Goal: Navigation & Orientation: Find specific page/section

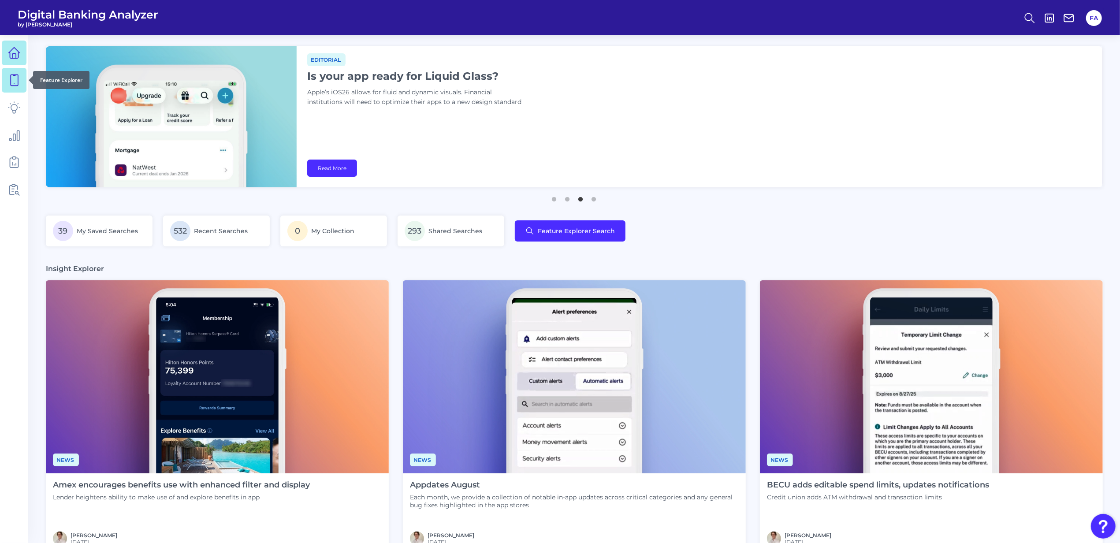
click at [18, 83] on icon at bounding box center [14, 80] width 7 height 11
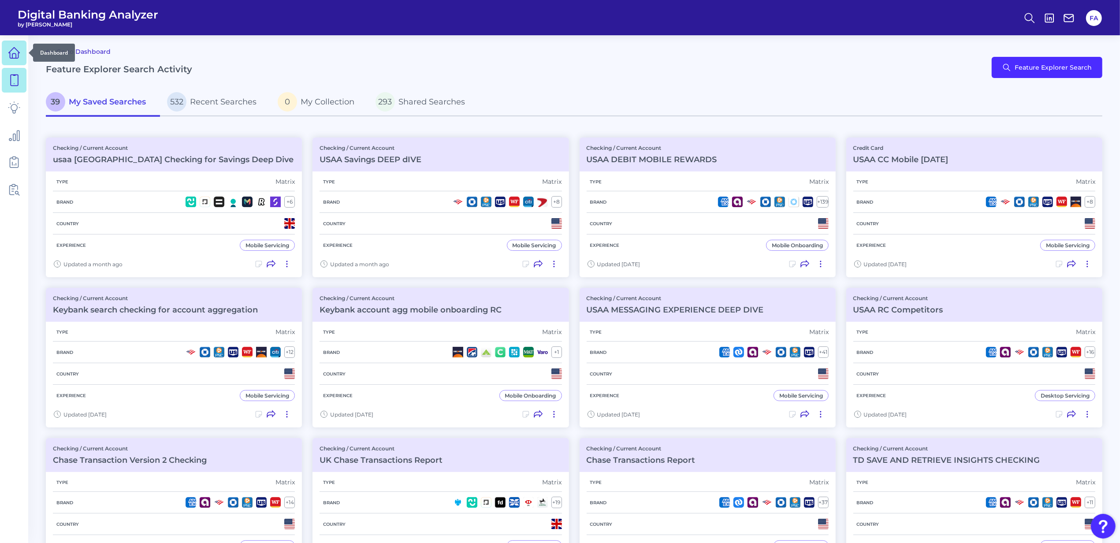
click at [13, 59] on icon at bounding box center [14, 53] width 12 height 12
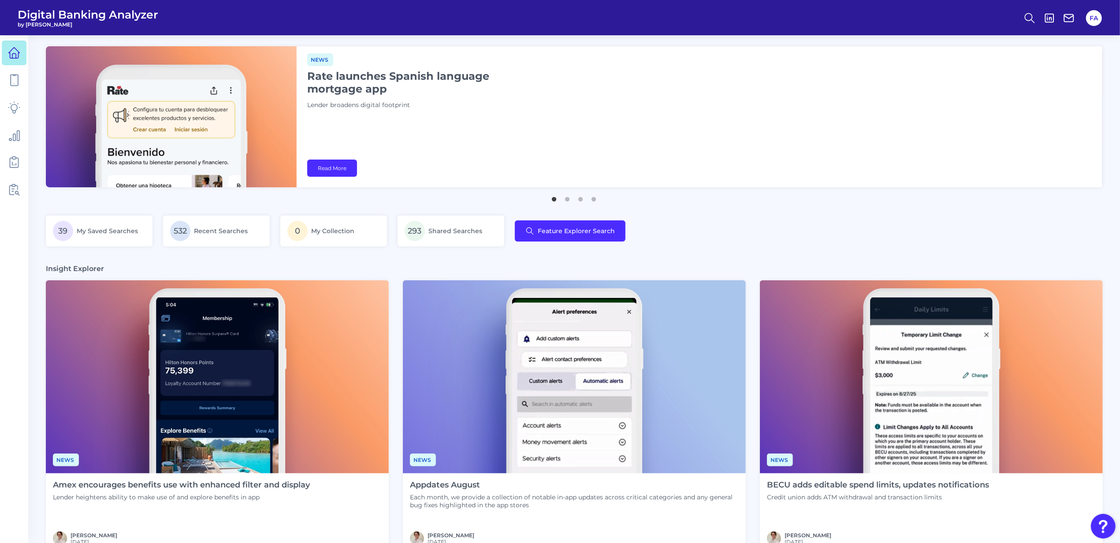
click at [75, 108] on img at bounding box center [171, 116] width 251 height 141
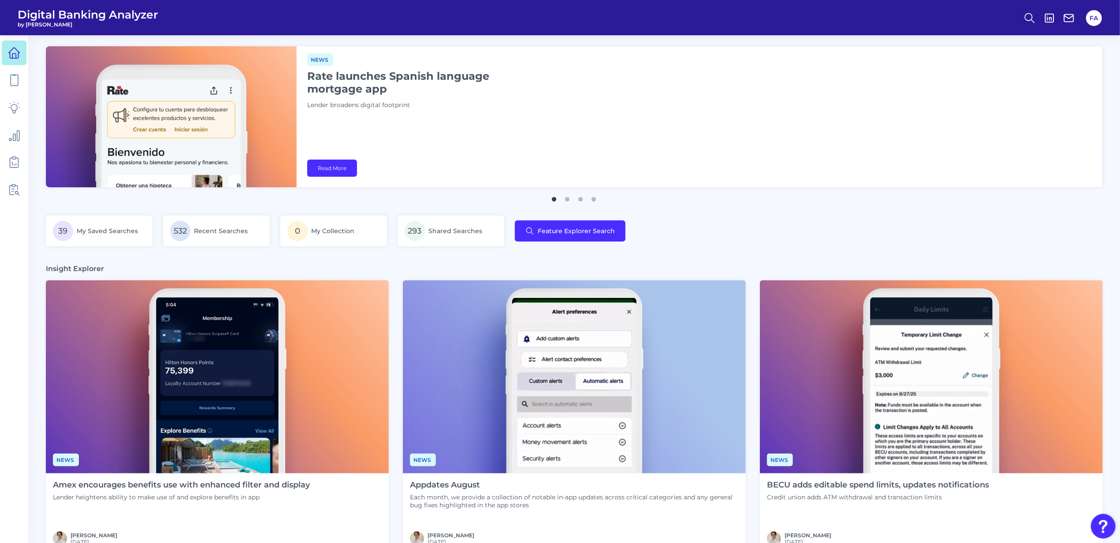
click at [75, 108] on img at bounding box center [171, 116] width 251 height 141
click at [21, 73] on link at bounding box center [14, 80] width 25 height 25
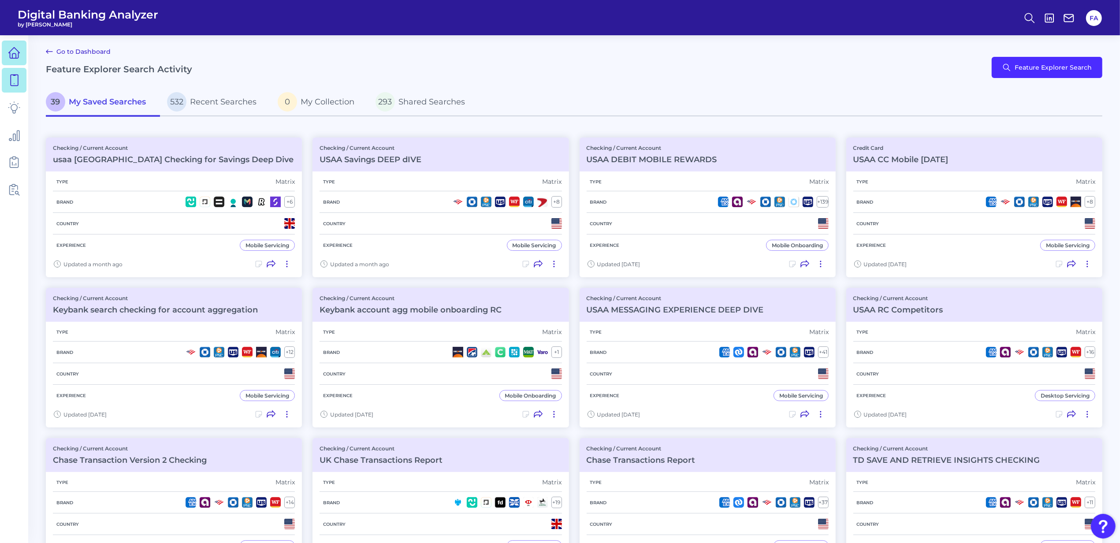
click at [20, 57] on link at bounding box center [14, 53] width 25 height 25
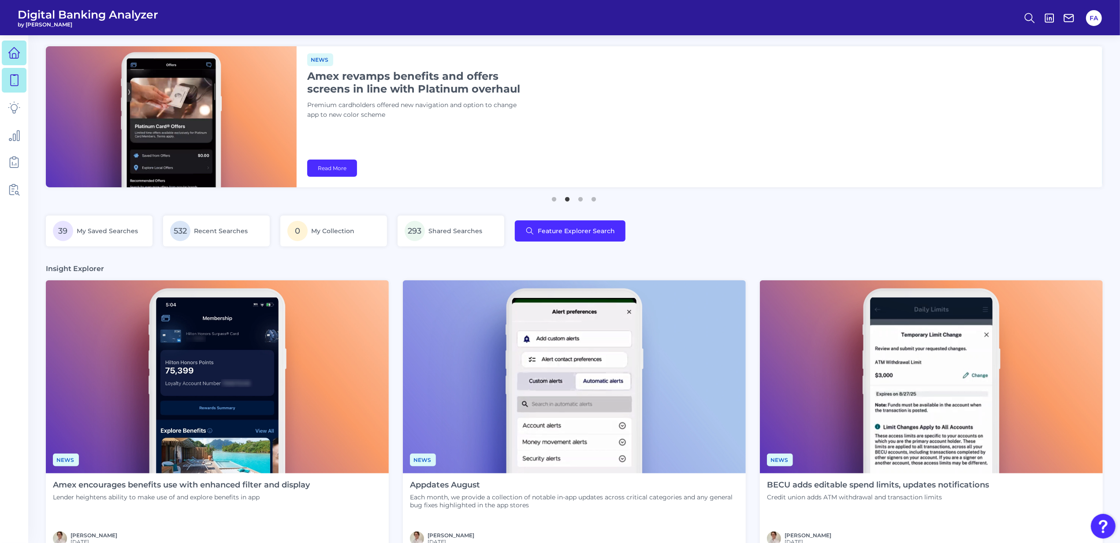
click at [4, 92] on link at bounding box center [14, 80] width 25 height 25
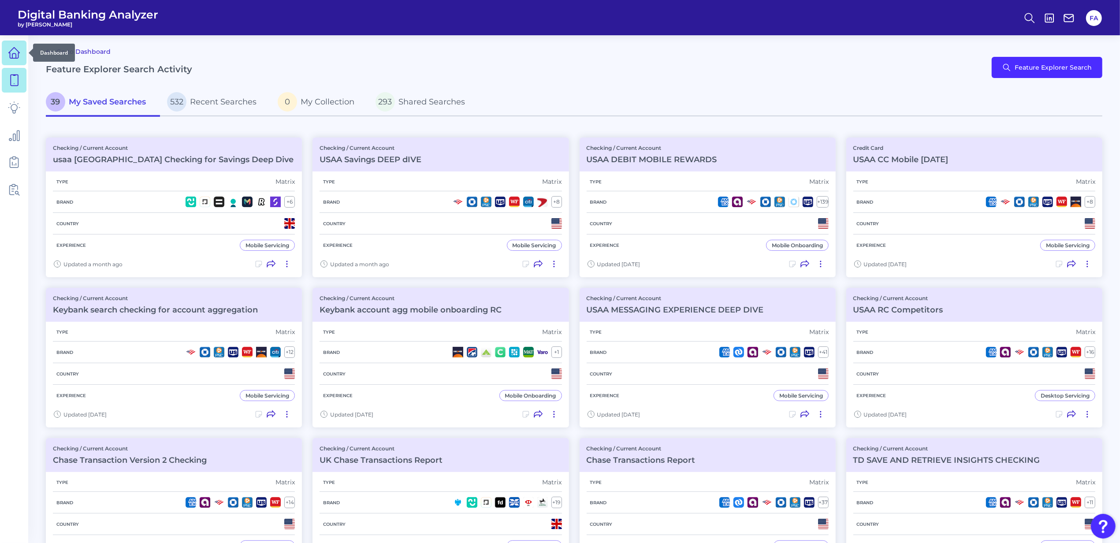
click at [19, 53] on icon at bounding box center [14, 53] width 11 height 11
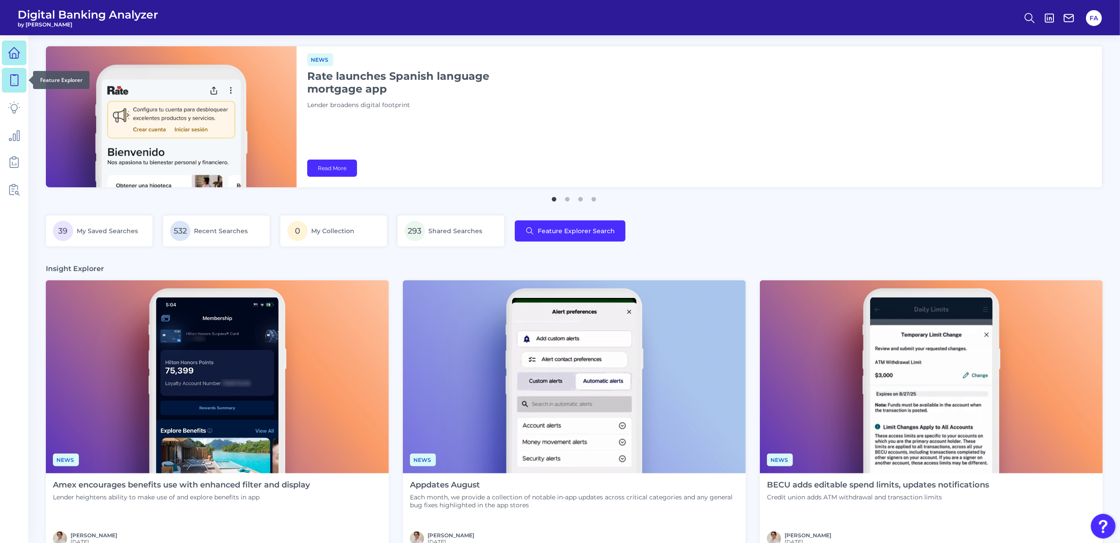
click at [5, 87] on link at bounding box center [14, 80] width 25 height 25
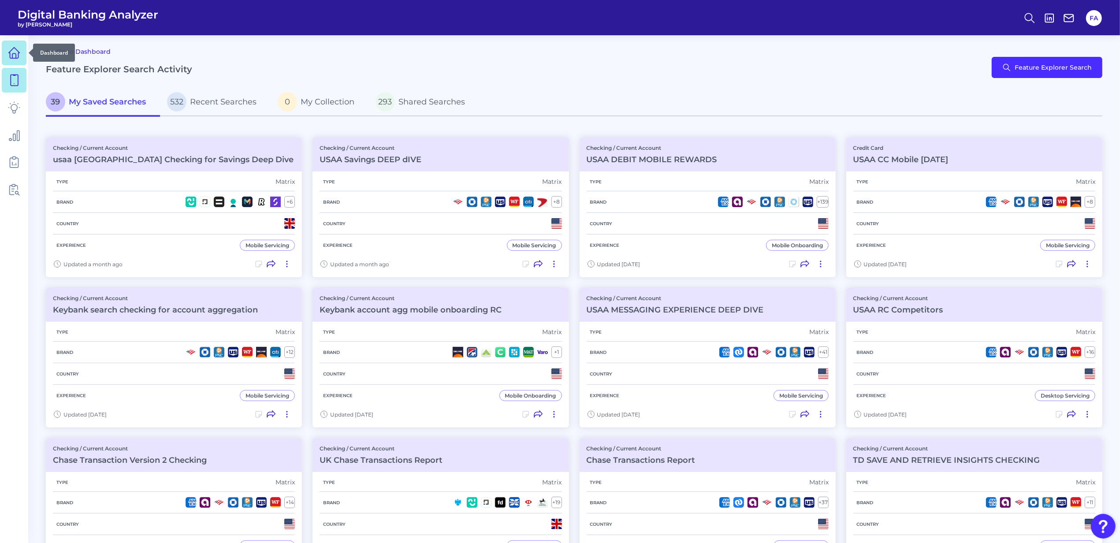
click at [24, 52] on link at bounding box center [14, 53] width 25 height 25
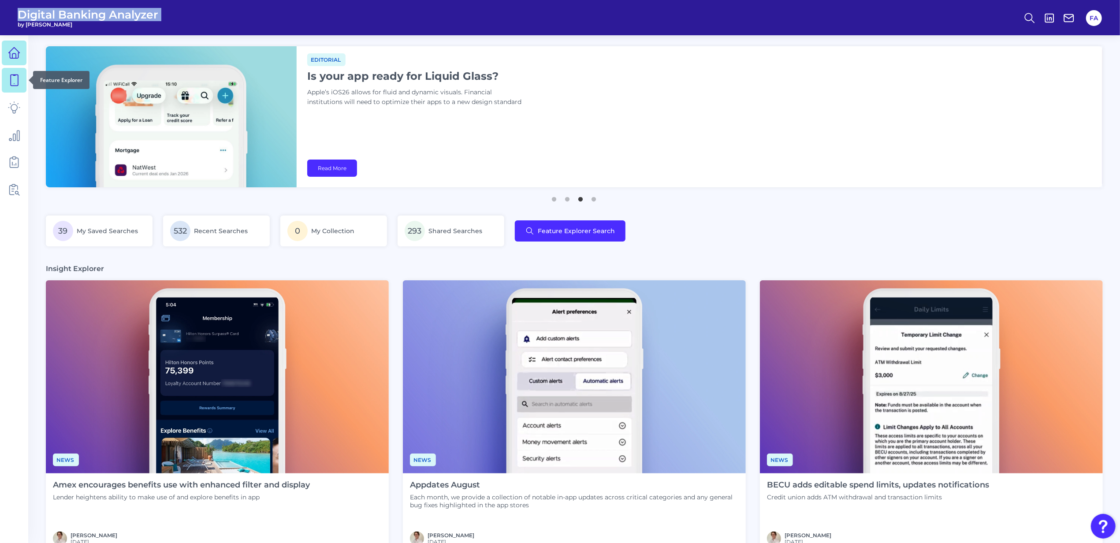
click at [8, 90] on link at bounding box center [14, 80] width 25 height 25
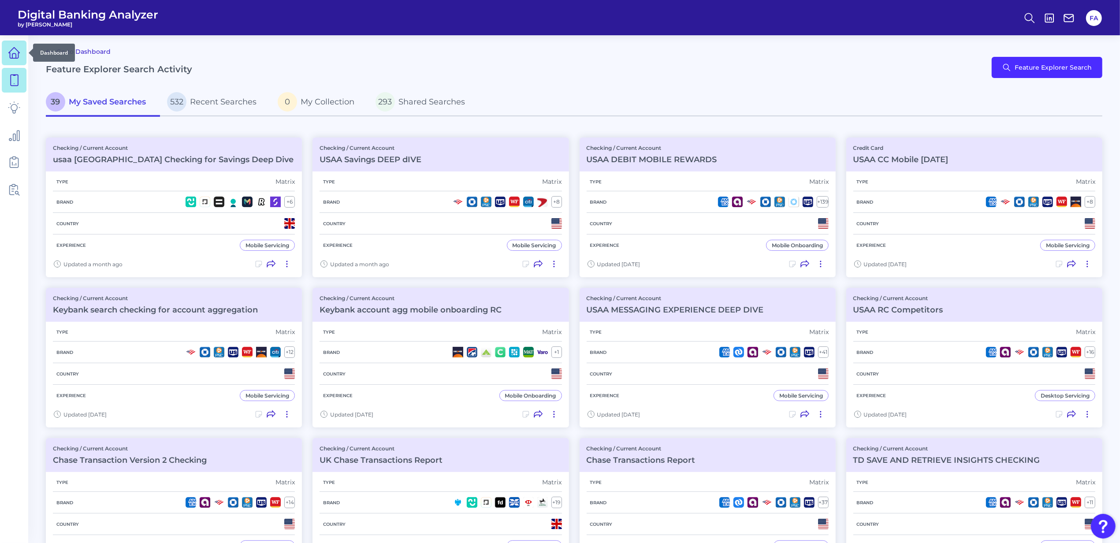
click at [4, 59] on link at bounding box center [14, 53] width 25 height 25
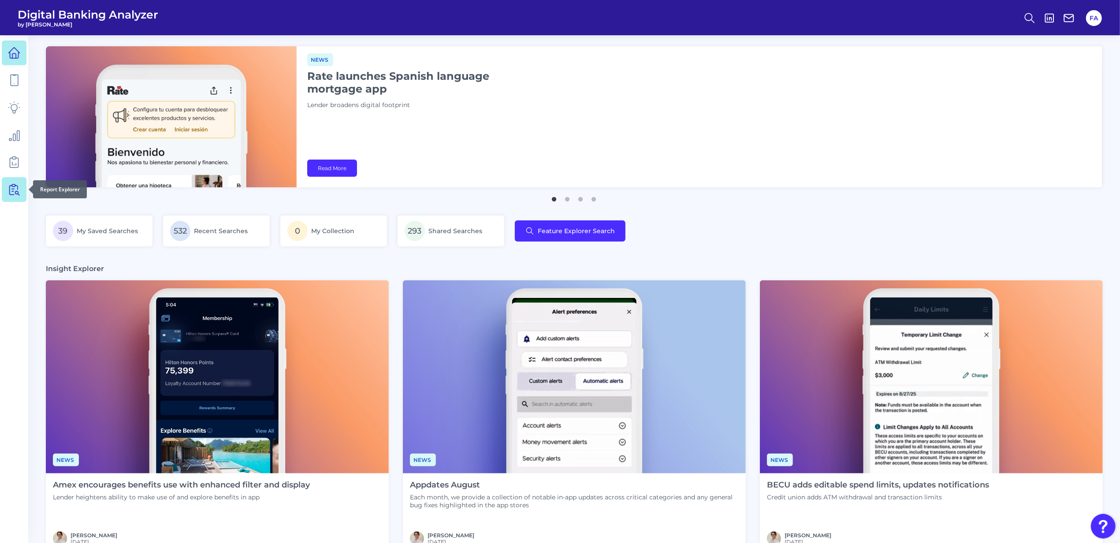
click at [7, 199] on link at bounding box center [14, 189] width 25 height 25
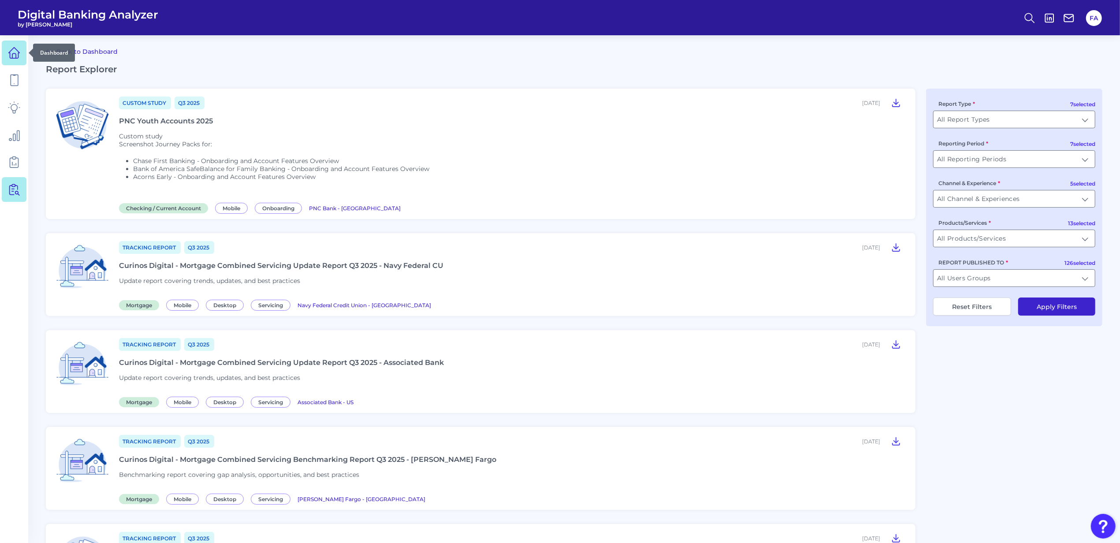
click at [22, 58] on link at bounding box center [14, 53] width 25 height 25
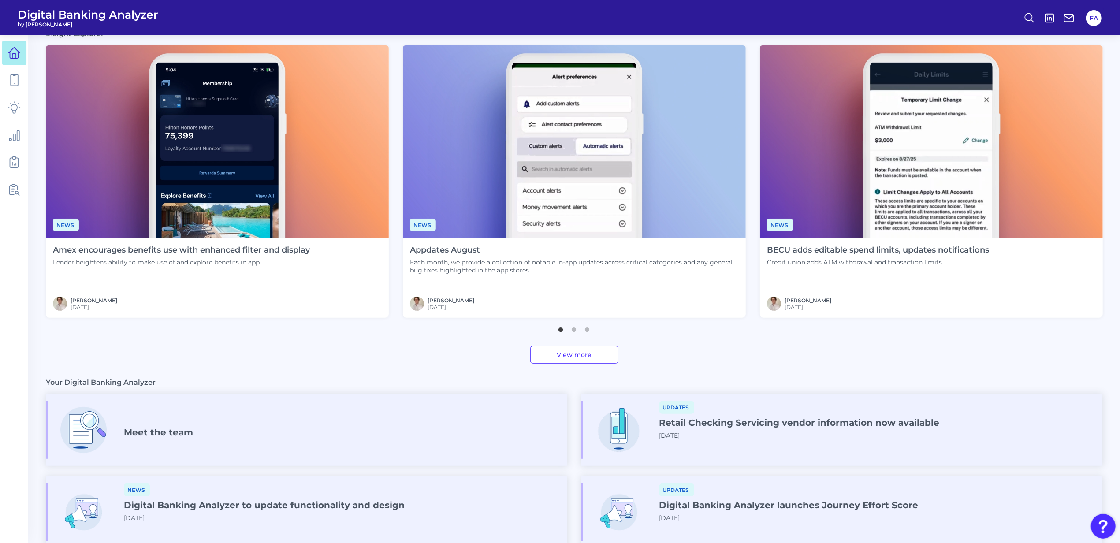
scroll to position [348, 0]
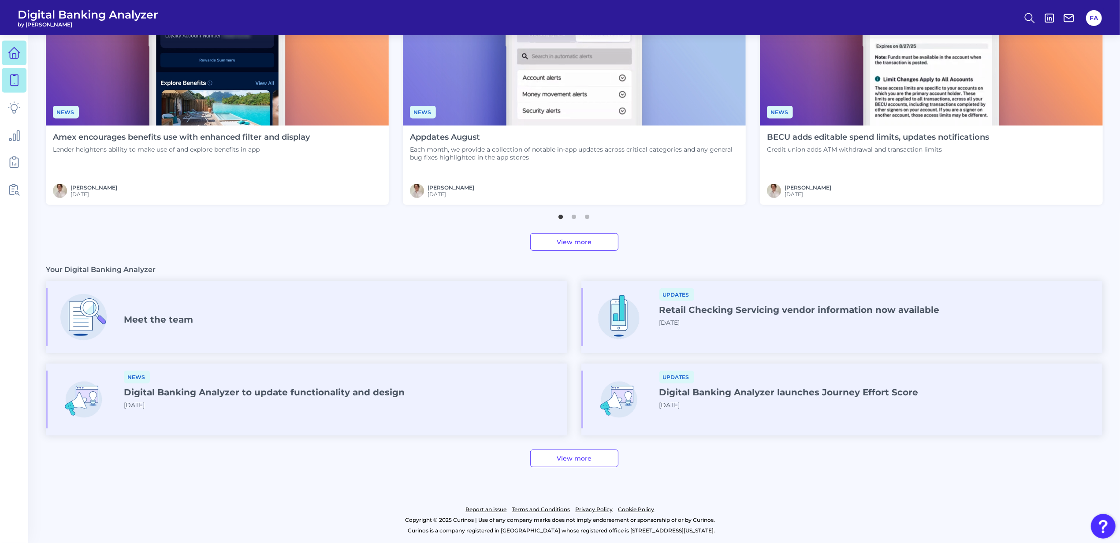
click at [3, 79] on link at bounding box center [14, 80] width 25 height 25
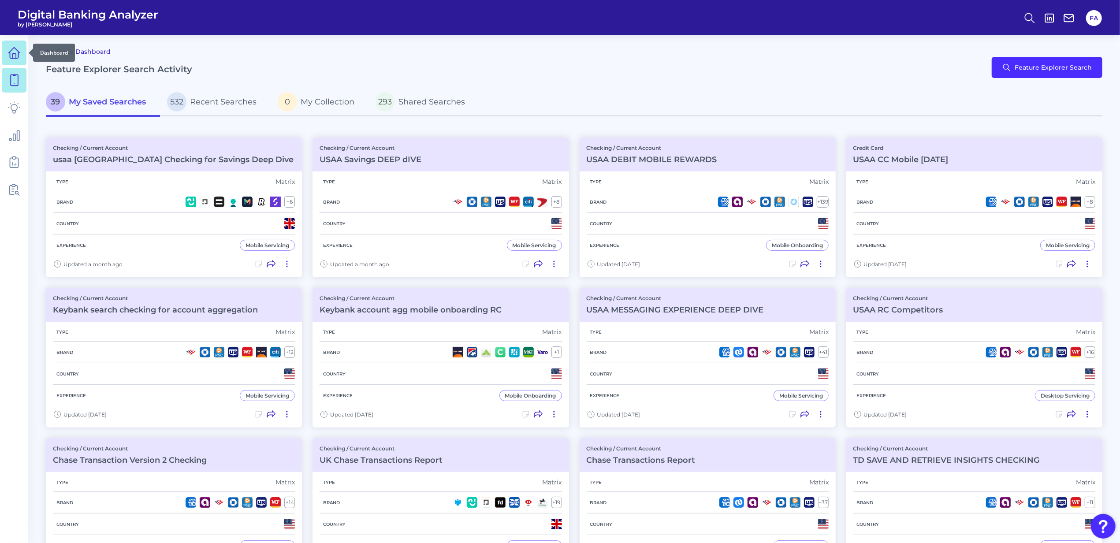
click at [11, 62] on link at bounding box center [14, 53] width 25 height 25
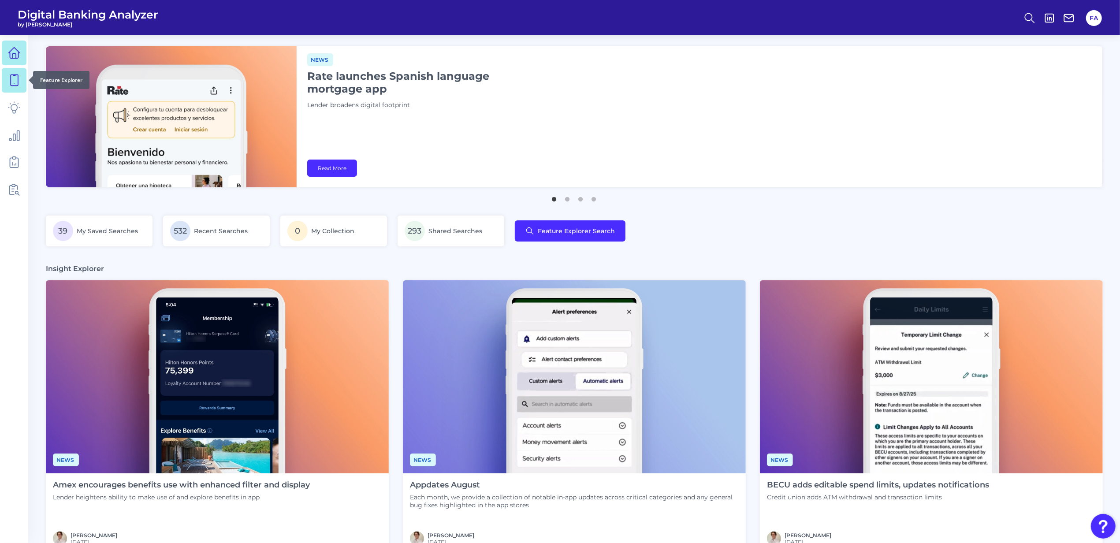
click at [15, 75] on icon at bounding box center [14, 80] width 7 height 11
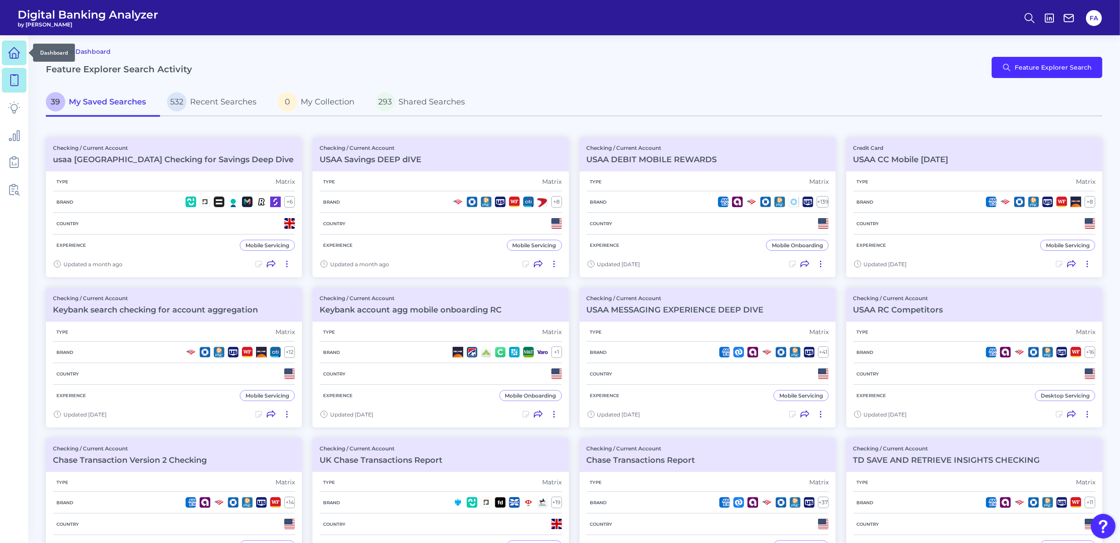
click at [20, 48] on icon at bounding box center [14, 53] width 12 height 12
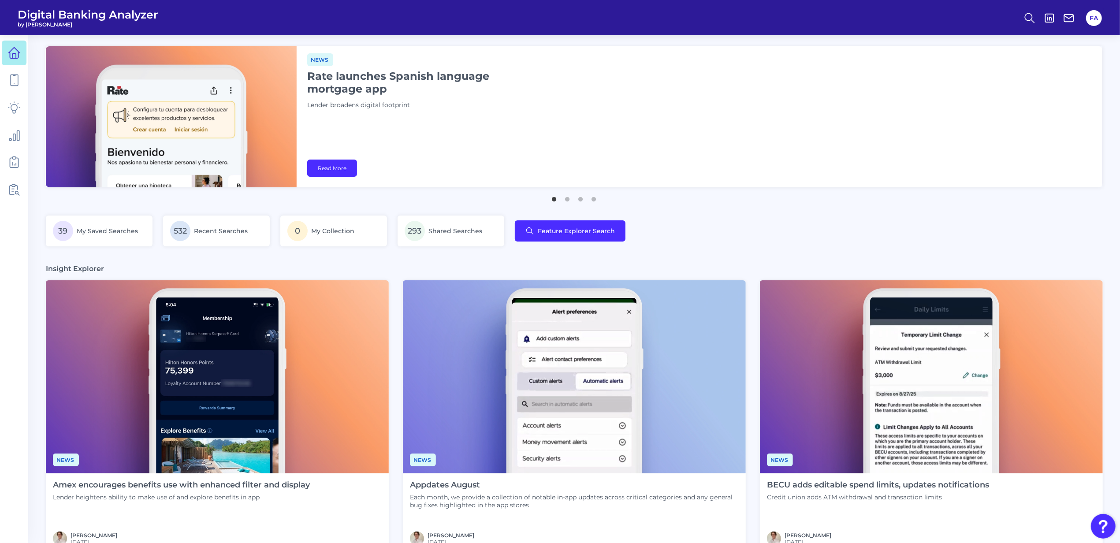
click at [48, 10] on span "Digital Banking Analyzer" at bounding box center [88, 14] width 141 height 13
drag, startPoint x: 48, startPoint y: 10, endPoint x: 31, endPoint y: 33, distance: 29.4
click at [32, 34] on header "Digital Banking Analyzer by [PERSON_NAME] FA" at bounding box center [560, 17] width 1120 height 35
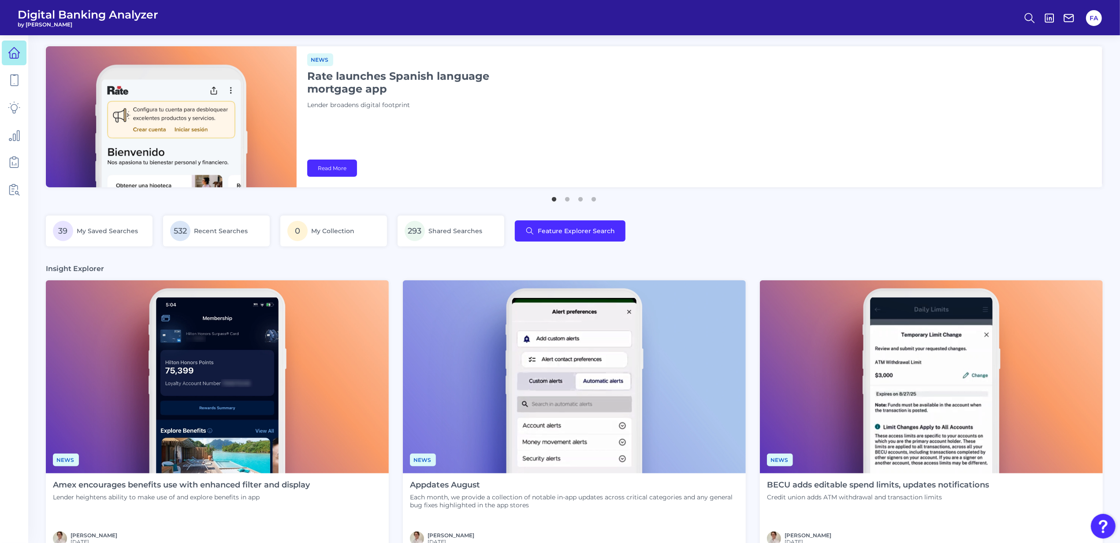
click at [33, 30] on header "Digital Banking Analyzer by [PERSON_NAME] FA" at bounding box center [560, 17] width 1120 height 35
click at [281, 16] on header "Digital Banking Analyzer by [PERSON_NAME] FA" at bounding box center [560, 17] width 1120 height 35
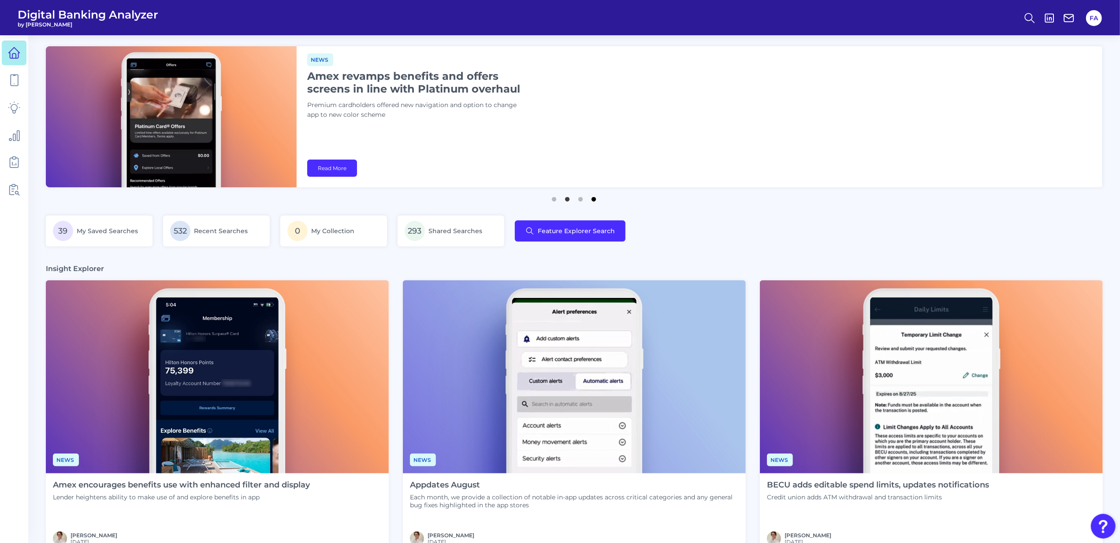
click at [596, 201] on button "4" at bounding box center [594, 197] width 9 height 9
click at [0, 77] on nav at bounding box center [14, 289] width 28 height 508
click at [4, 77] on link at bounding box center [14, 80] width 25 height 25
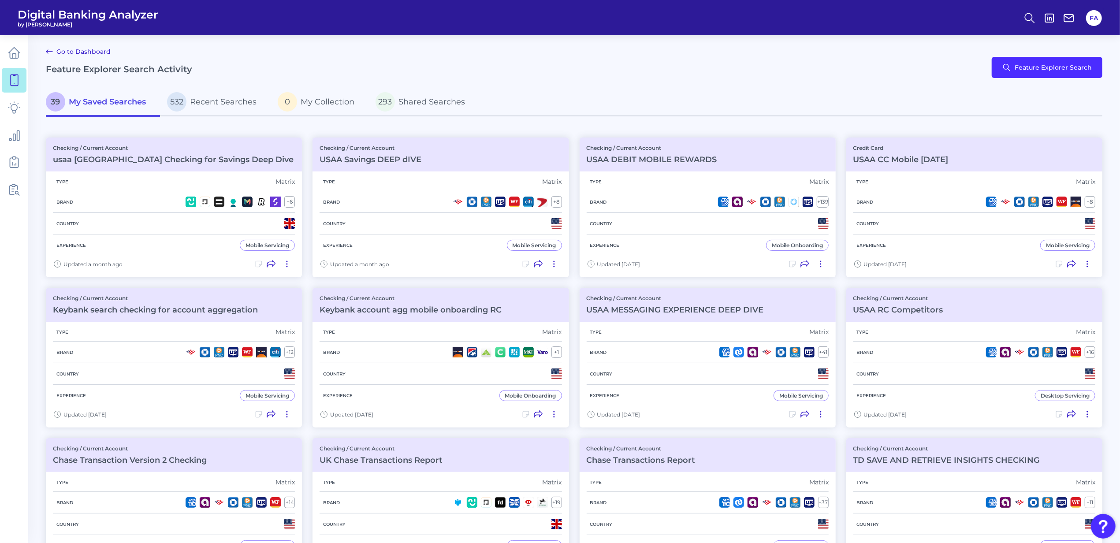
click at [33, 62] on main "Go to Dashboard Feature Explorer Search Activity Feature Explorer Search 39 My …" at bounding box center [560, 432] width 1120 height 865
click at [17, 58] on g at bounding box center [14, 53] width 11 height 11
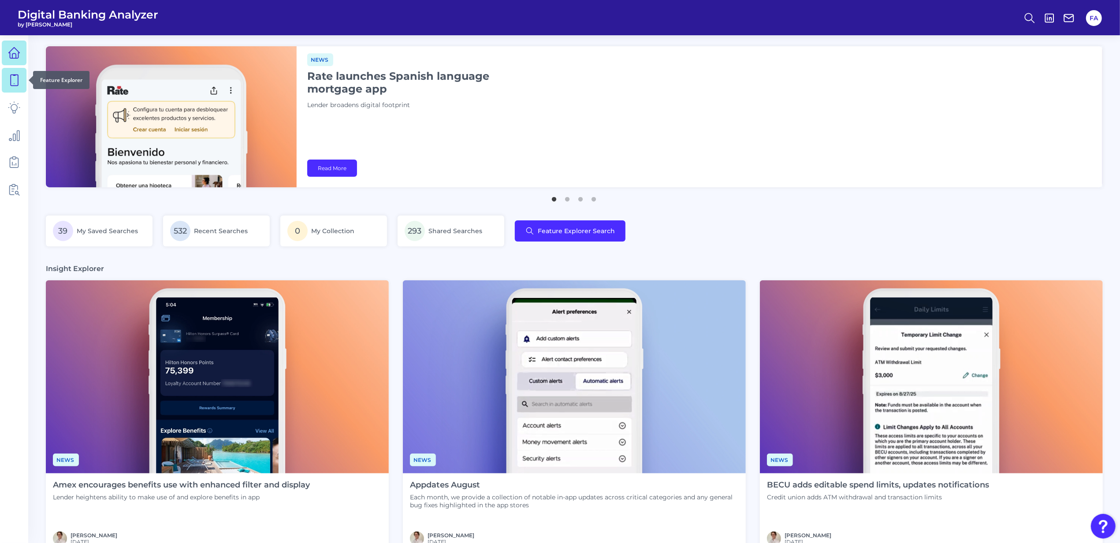
click at [22, 78] on link at bounding box center [14, 80] width 25 height 25
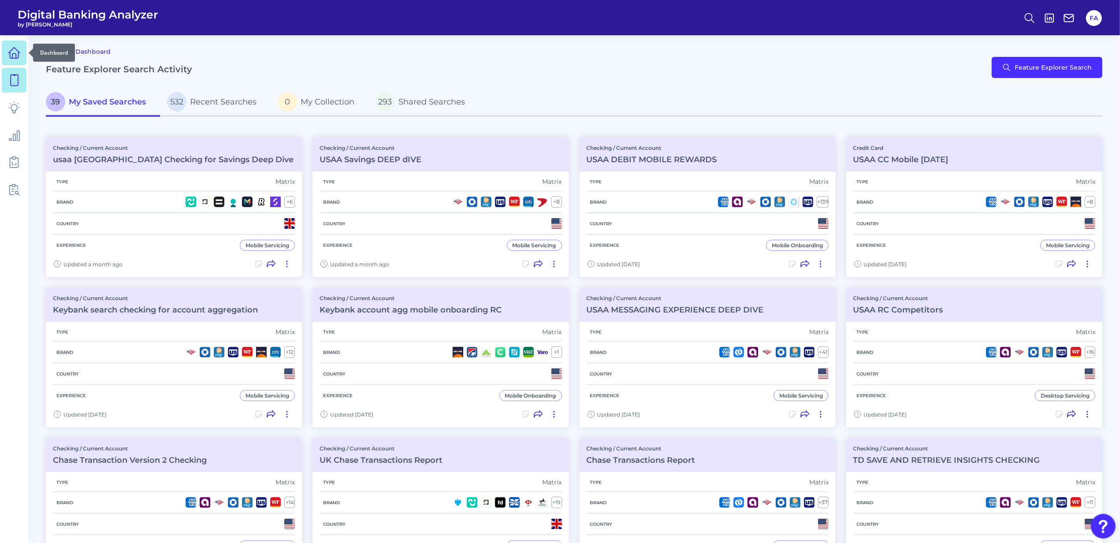
click at [11, 59] on link at bounding box center [14, 53] width 25 height 25
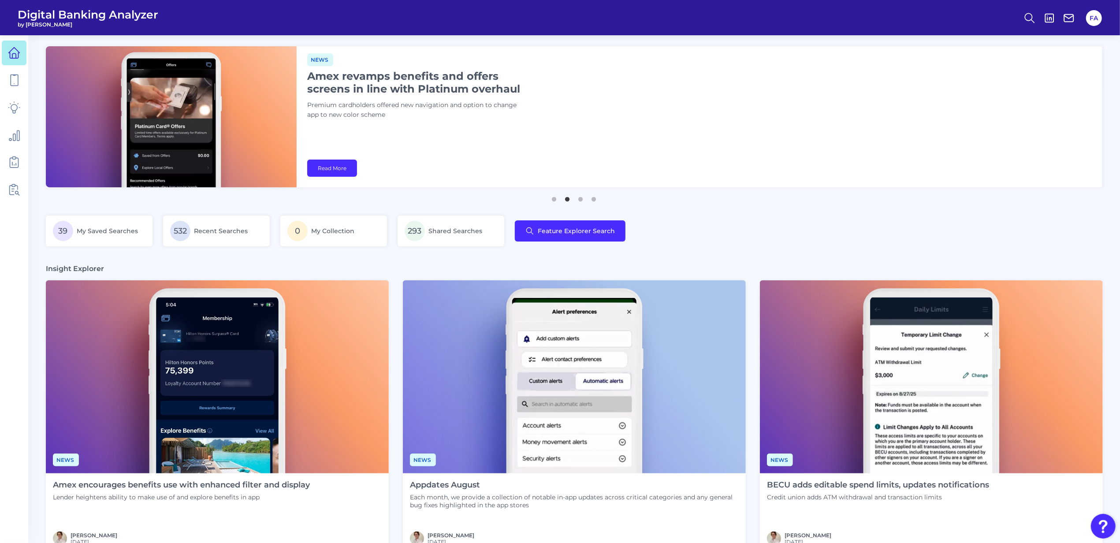
click at [13, 93] on ul at bounding box center [14, 121] width 25 height 167
click at [15, 89] on link at bounding box center [14, 80] width 25 height 25
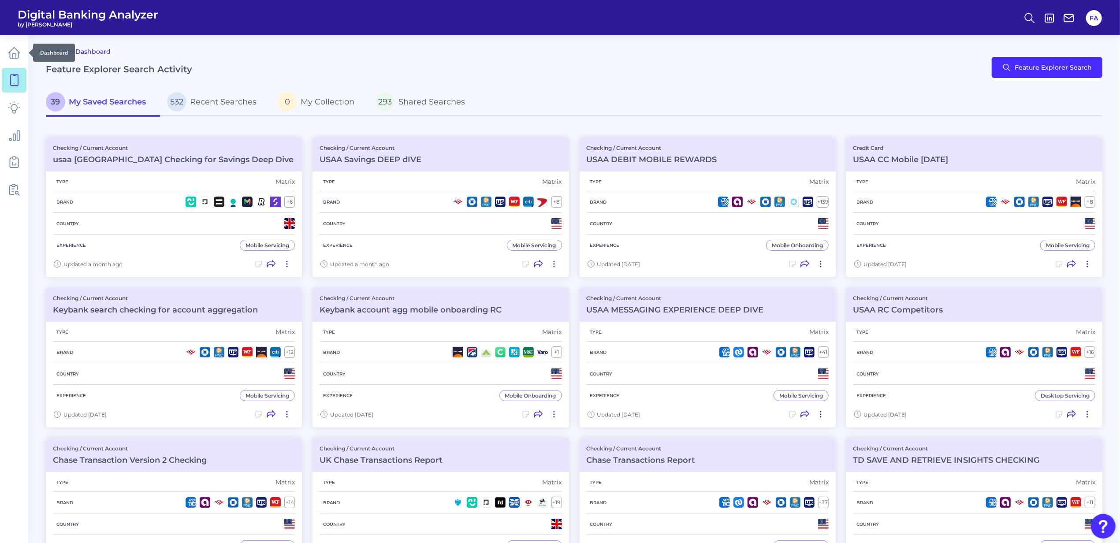
click at [26, 52] on div at bounding box center [28, 52] width 9 height 9
click at [18, 54] on icon at bounding box center [14, 53] width 11 height 11
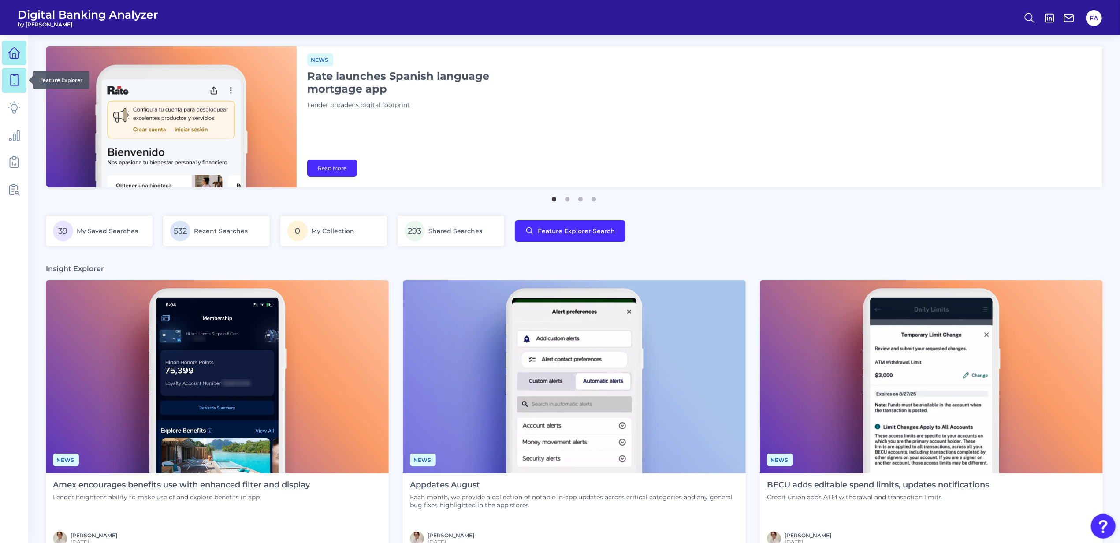
click at [25, 85] on link at bounding box center [14, 80] width 25 height 25
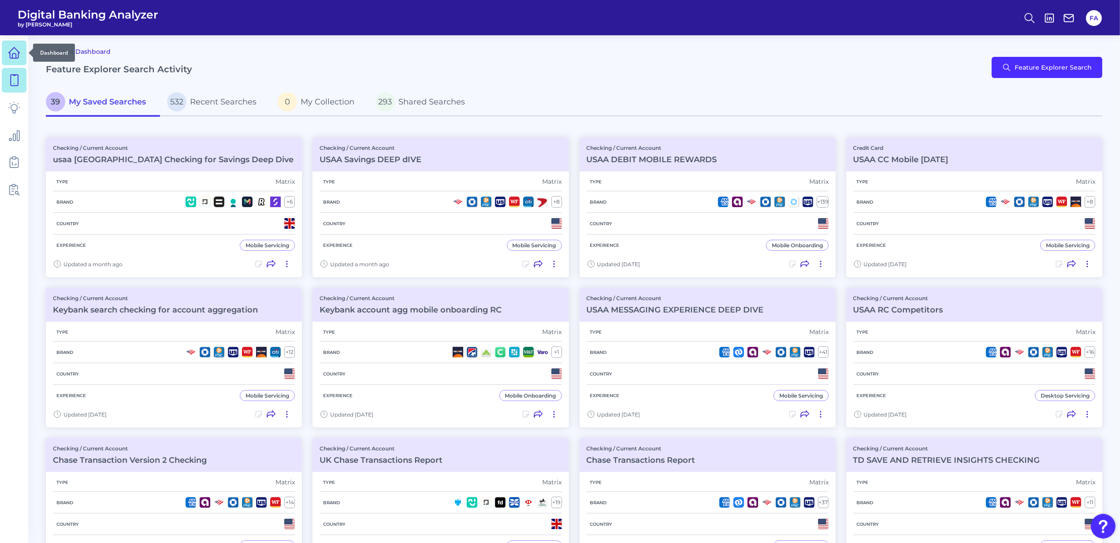
click at [22, 45] on link at bounding box center [14, 53] width 25 height 25
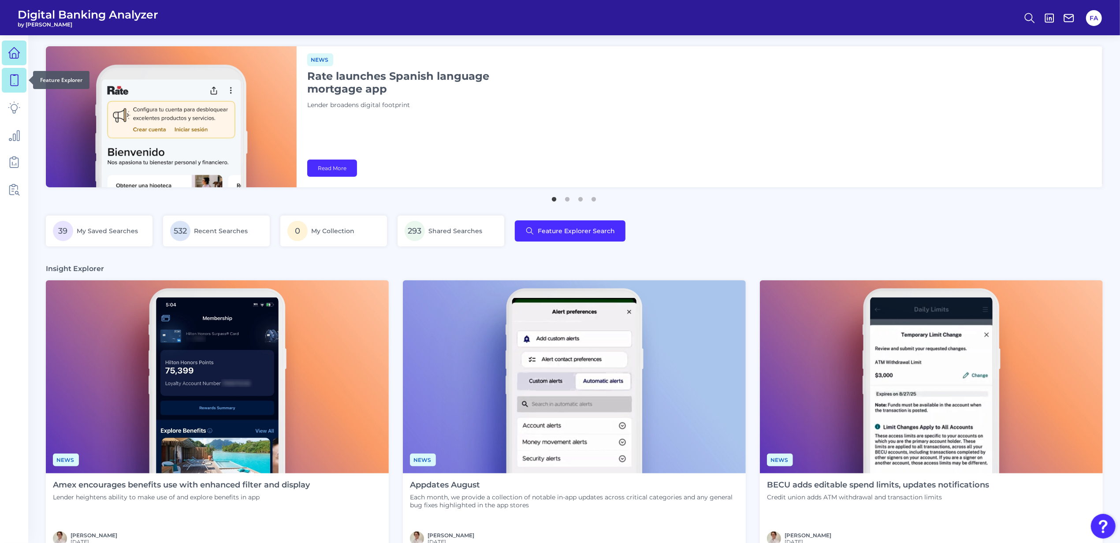
click at [8, 70] on link at bounding box center [14, 80] width 25 height 25
